Goal: Information Seeking & Learning: Learn about a topic

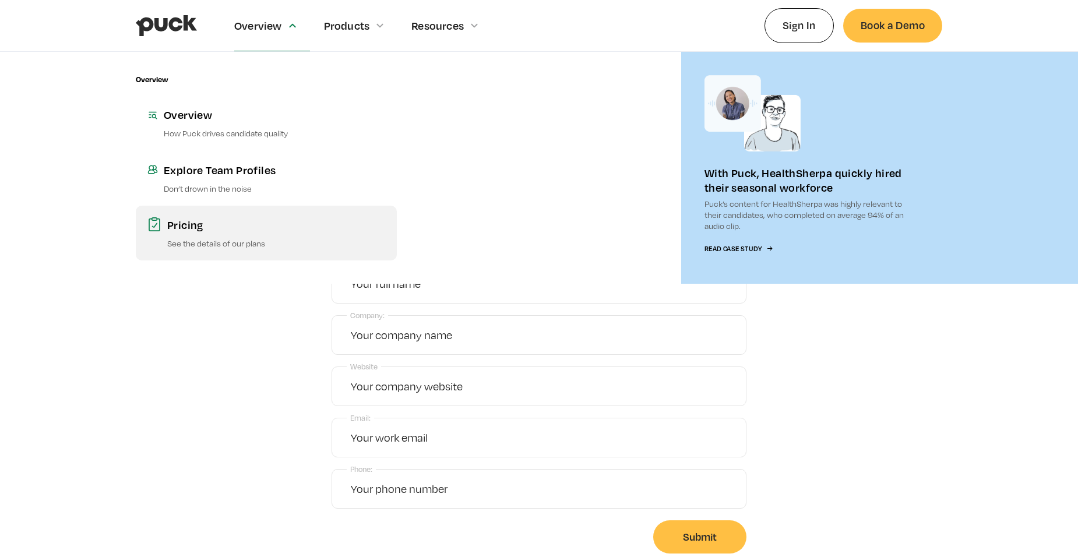
click at [220, 230] on div "Pricing" at bounding box center [276, 224] width 218 height 15
